Goal: Use online tool/utility: Utilize a website feature to perform a specific function

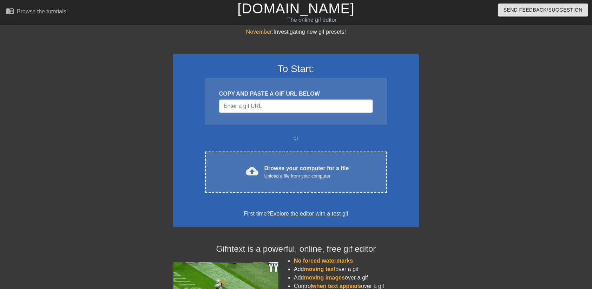
click at [443, 65] on div at bounding box center [479, 133] width 105 height 211
click at [492, 113] on div at bounding box center [479, 133] width 105 height 211
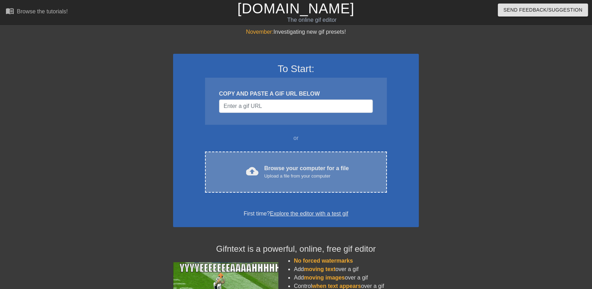
click at [239, 173] on div "cloud_upload Browse your computer for a file Upload a file from your computer" at bounding box center [296, 172] width 152 height 16
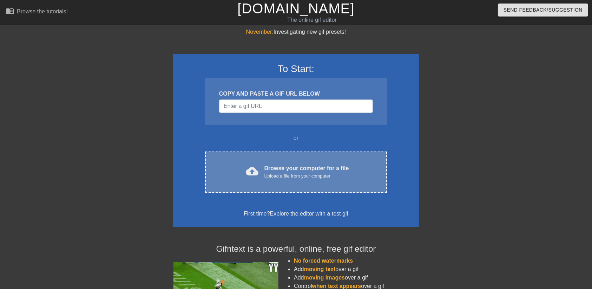
click at [371, 174] on div "cloud_upload Browse your computer for a file Upload a file from your computer" at bounding box center [296, 172] width 152 height 16
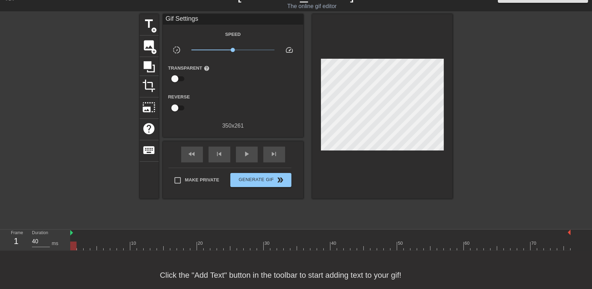
scroll to position [24, 0]
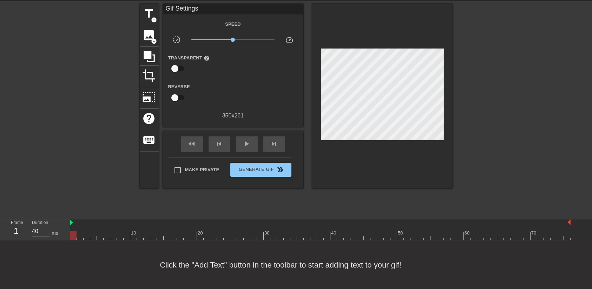
click at [500, 151] on div at bounding box center [513, 109] width 105 height 211
drag, startPoint x: 98, startPoint y: 234, endPoint x: 0, endPoint y: 232, distance: 98.3
click at [0, 232] on div "Frame 1 Duration 40 ms 10 20 30 40 50 60 70" at bounding box center [296, 229] width 592 height 21
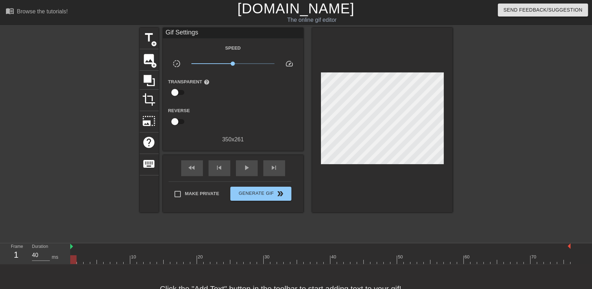
click at [283, 6] on link "[DOMAIN_NAME]" at bounding box center [295, 8] width 117 height 15
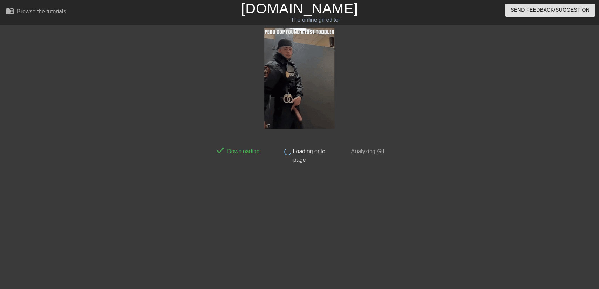
click at [321, 143] on div "done Loading onto page" at bounding box center [300, 153] width 62 height 21
click at [312, 148] on span "Loading onto page" at bounding box center [308, 155] width 34 height 14
click at [299, 33] on img at bounding box center [299, 78] width 70 height 101
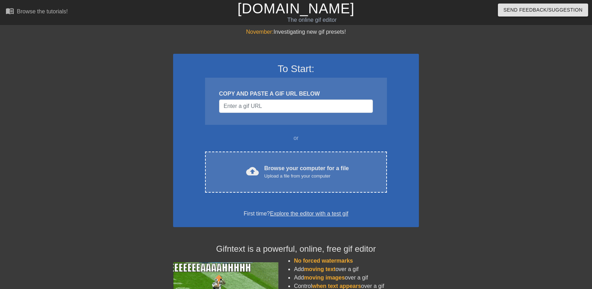
click at [278, 167] on div "Browse your computer for a file Upload a file from your computer" at bounding box center [306, 171] width 85 height 15
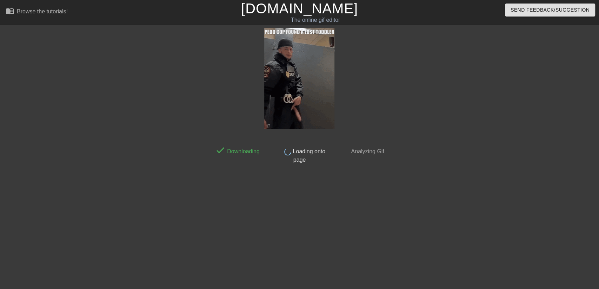
click at [300, 32] on img at bounding box center [299, 78] width 70 height 101
click at [309, 12] on link "[DOMAIN_NAME]" at bounding box center [299, 8] width 117 height 15
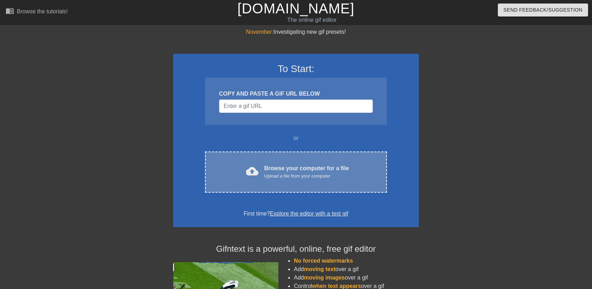
click at [254, 180] on div "cloud_upload Browse your computer for a file Upload a file from your computer C…" at bounding box center [296, 171] width 182 height 41
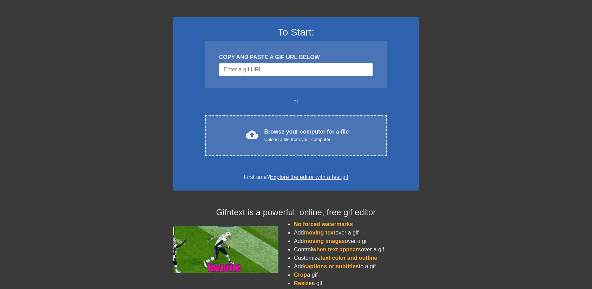
scroll to position [39, 0]
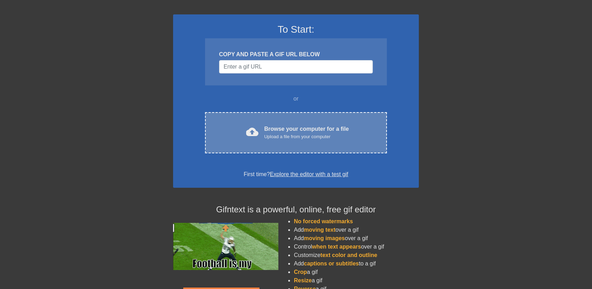
click at [275, 117] on div "cloud_upload Browse your computer for a file Upload a file from your computer C…" at bounding box center [296, 132] width 182 height 41
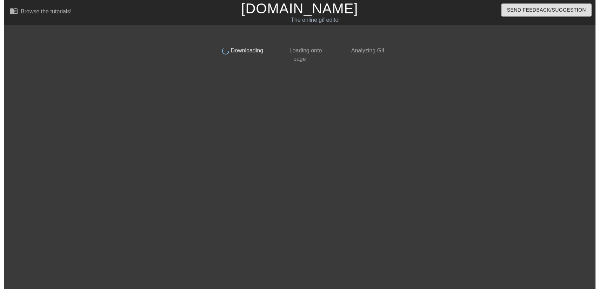
scroll to position [0, 0]
